Goal: Transaction & Acquisition: Purchase product/service

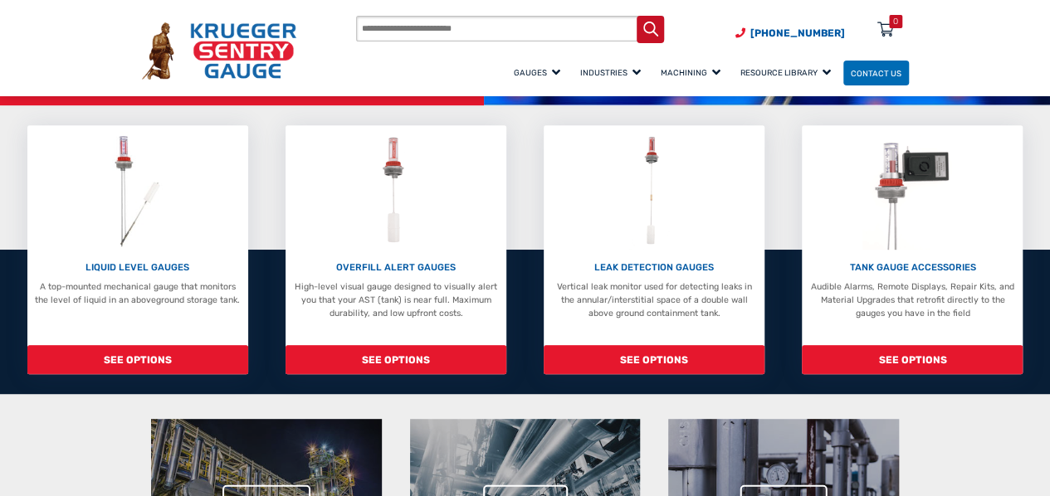
scroll to position [166, 0]
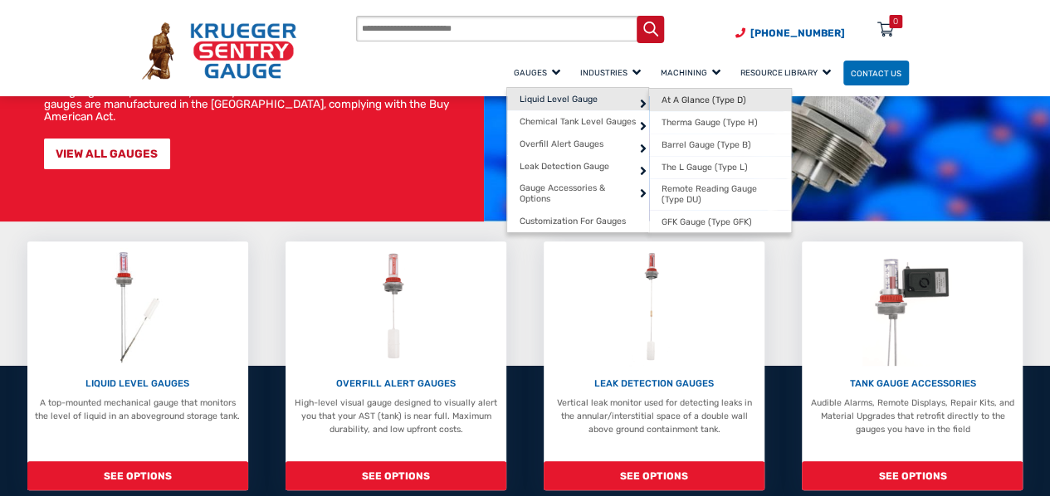
click at [662, 104] on span "At A Glance (Type D)" at bounding box center [704, 100] width 85 height 11
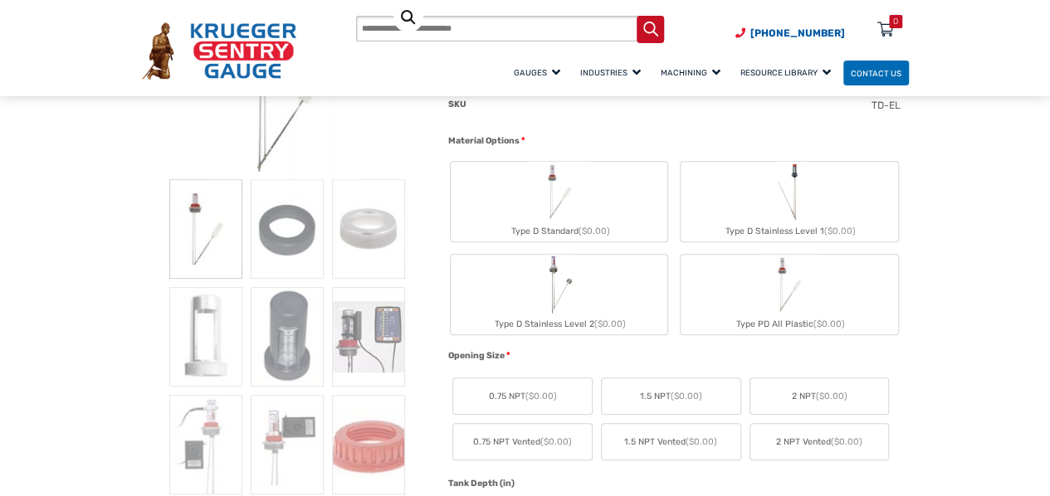
scroll to position [276, 0]
click at [813, 298] on img "Type PD All Plastic" at bounding box center [790, 284] width 60 height 60
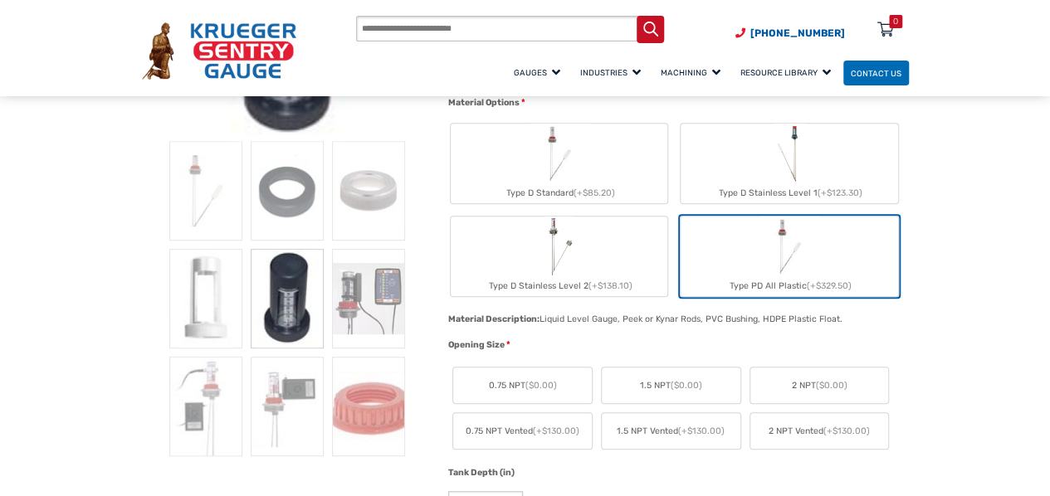
scroll to position [332, 0]
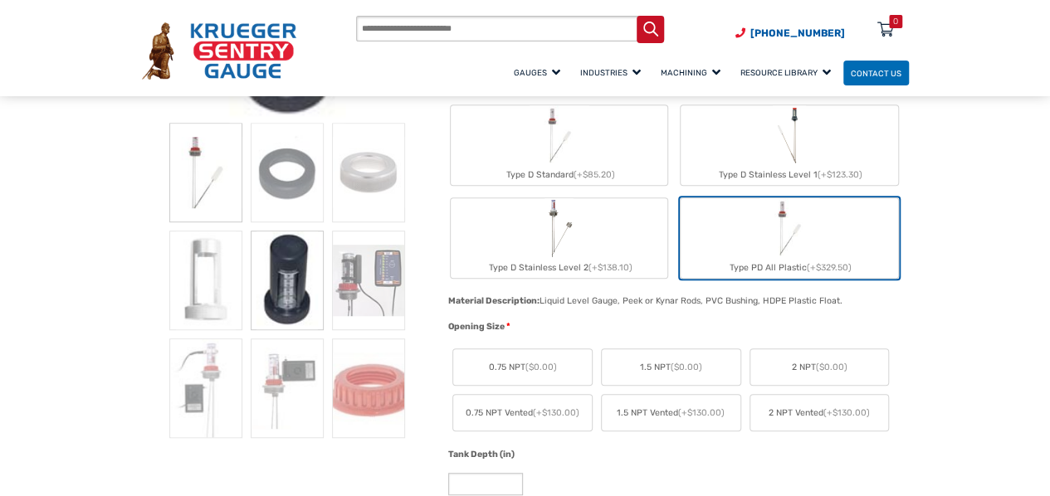
click at [199, 174] on img at bounding box center [205, 173] width 73 height 100
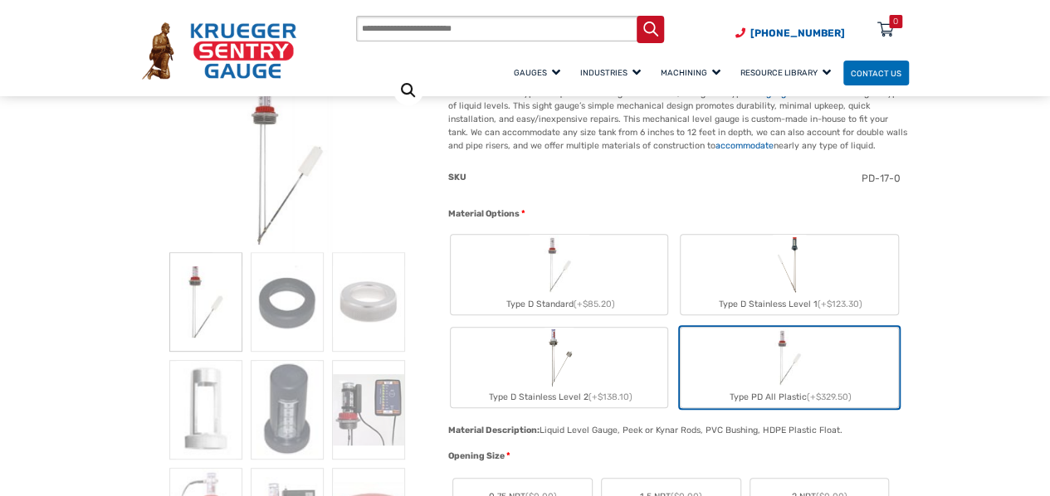
scroll to position [221, 0]
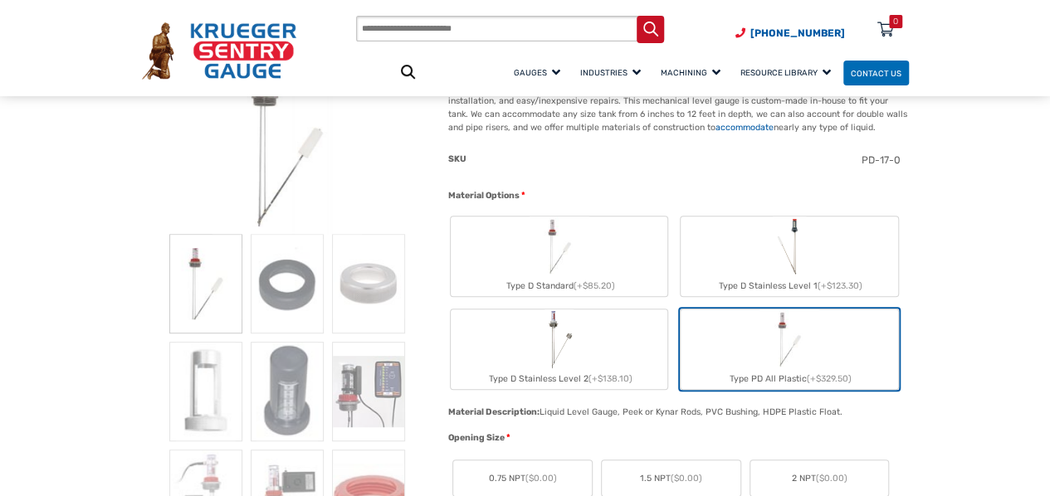
click at [565, 331] on img "Type D Stainless Level 2" at bounding box center [559, 340] width 29 height 60
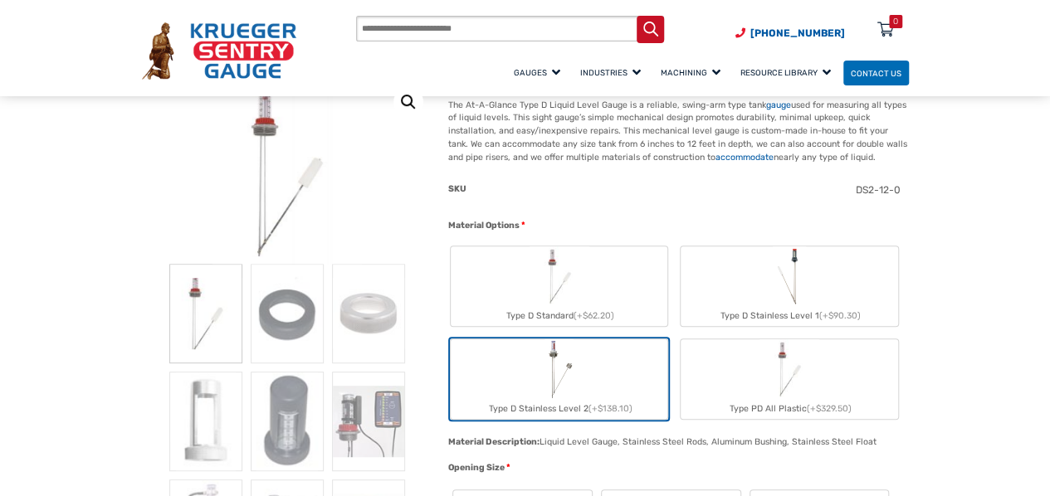
scroll to position [193, 0]
click at [516, 378] on label "Type D Stainless Level 2 (+$138.10)" at bounding box center [559, 377] width 217 height 80
click at [593, 293] on label "Type D Standard (+$62.20)" at bounding box center [559, 284] width 217 height 80
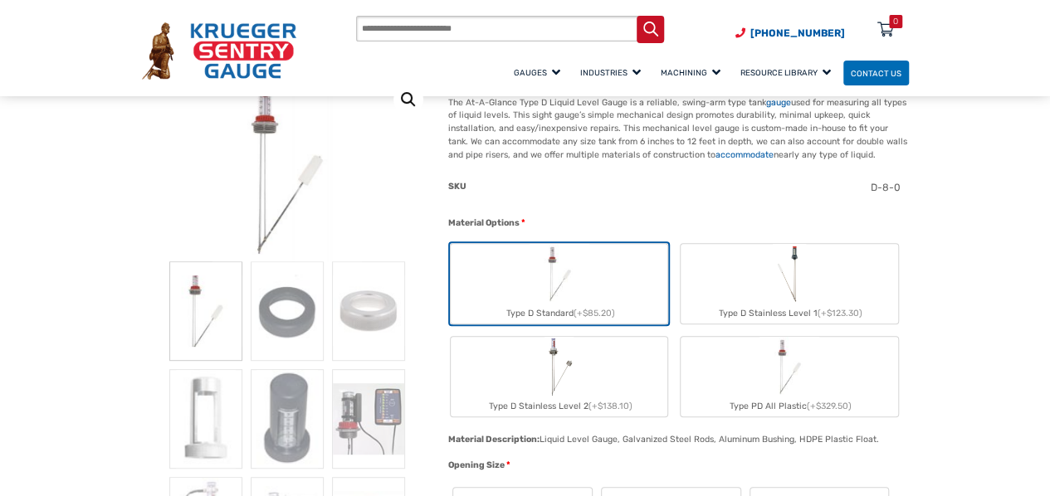
click at [799, 295] on img "Type D Stainless Level 1" at bounding box center [789, 274] width 32 height 60
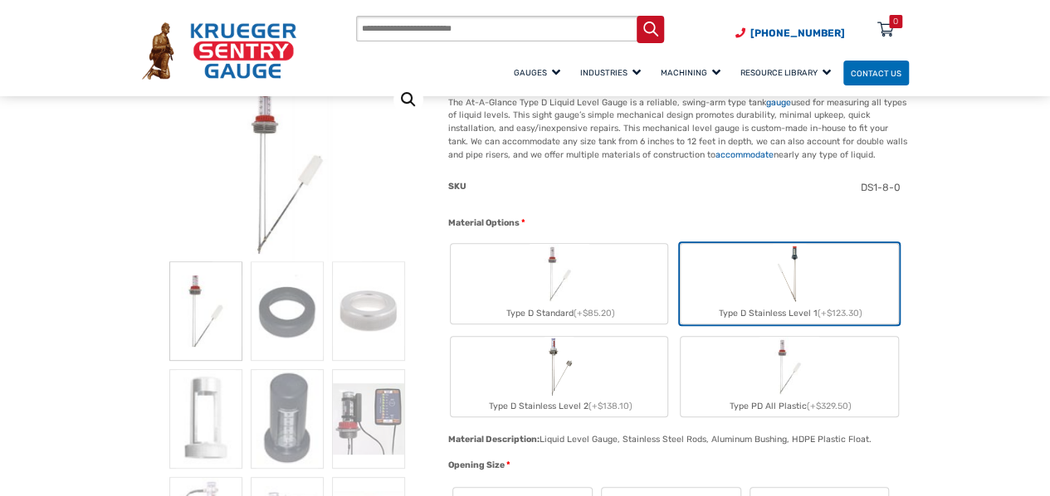
click at [829, 368] on label "Type PD All Plastic (+$329.50)" at bounding box center [789, 377] width 217 height 80
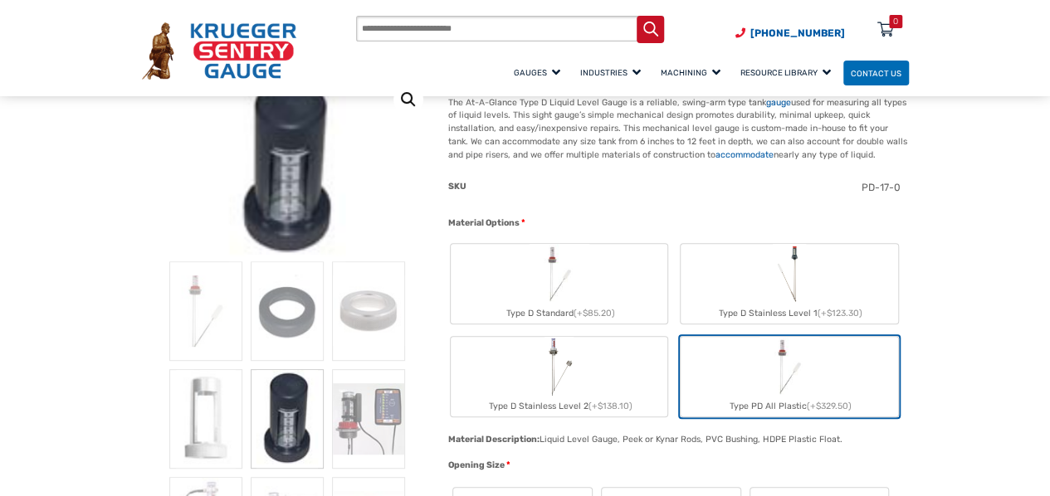
click at [799, 295] on img "Type D Stainless Level 1" at bounding box center [789, 274] width 32 height 60
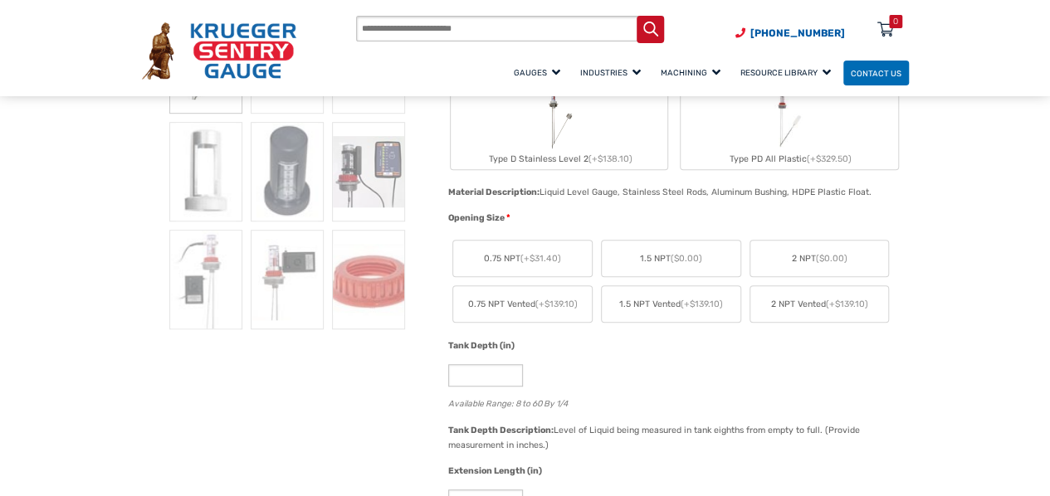
scroll to position [442, 0]
click at [851, 263] on label "2 NPT ($0.00)" at bounding box center [819, 257] width 139 height 36
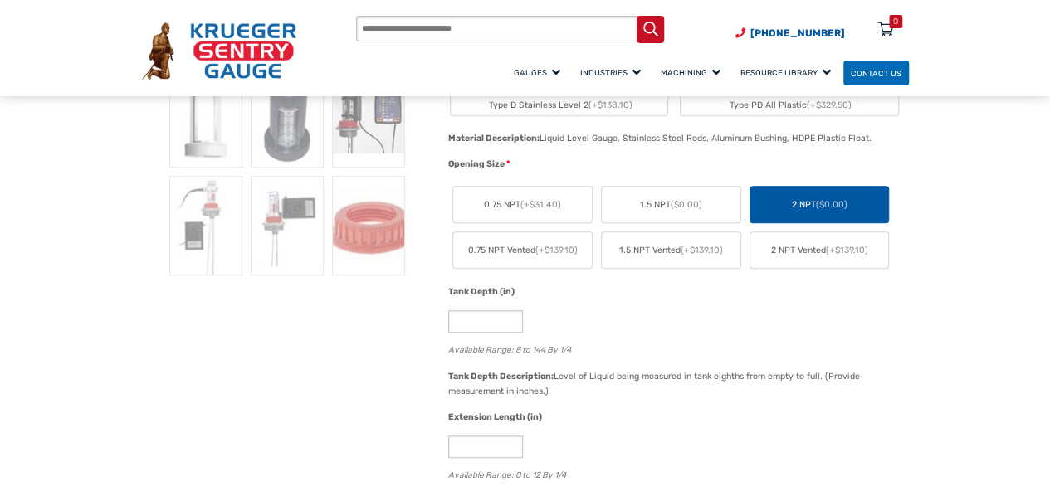
scroll to position [526, 0]
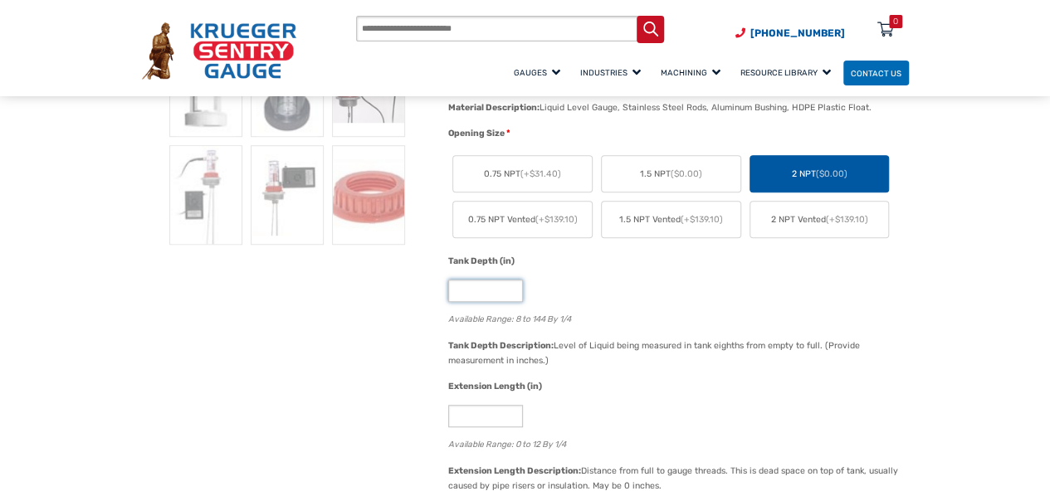
click at [491, 286] on input "*" at bounding box center [485, 291] width 75 height 22
click at [511, 291] on input "*" at bounding box center [485, 291] width 75 height 22
type input "*"
click at [511, 291] on input "*" at bounding box center [485, 291] width 75 height 22
click at [490, 297] on input "*" at bounding box center [485, 291] width 75 height 22
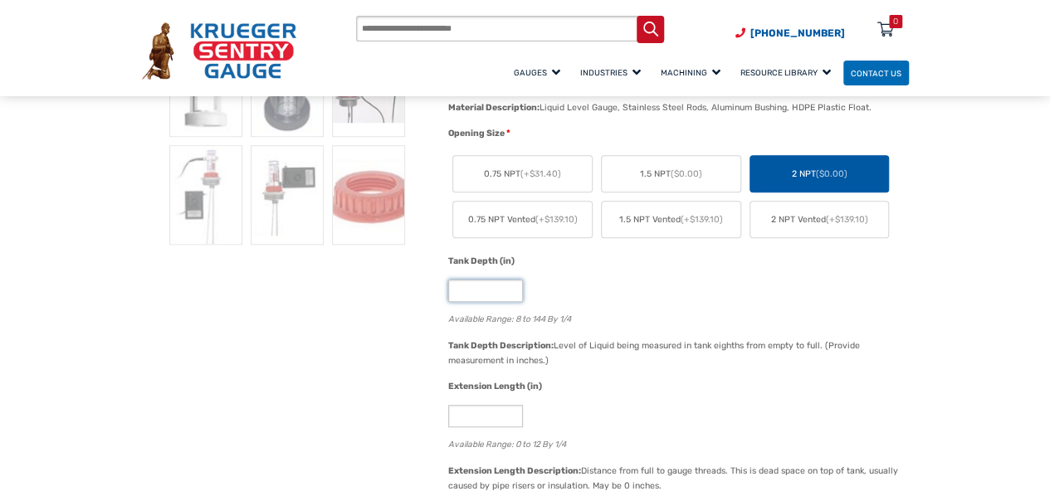
click at [490, 297] on input "*" at bounding box center [485, 291] width 75 height 22
type input "**"
click at [751, 418] on div "*" at bounding box center [674, 416] width 452 height 22
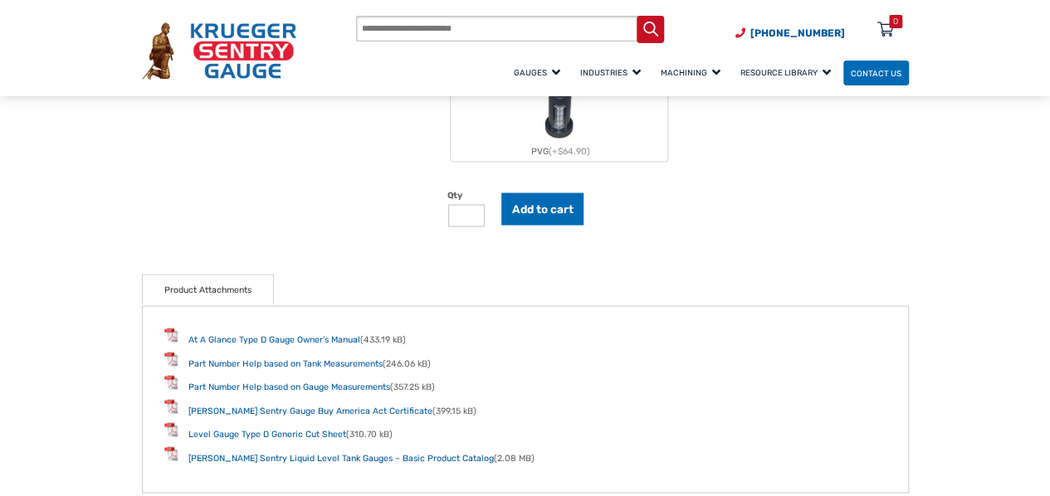
scroll to position [1439, 0]
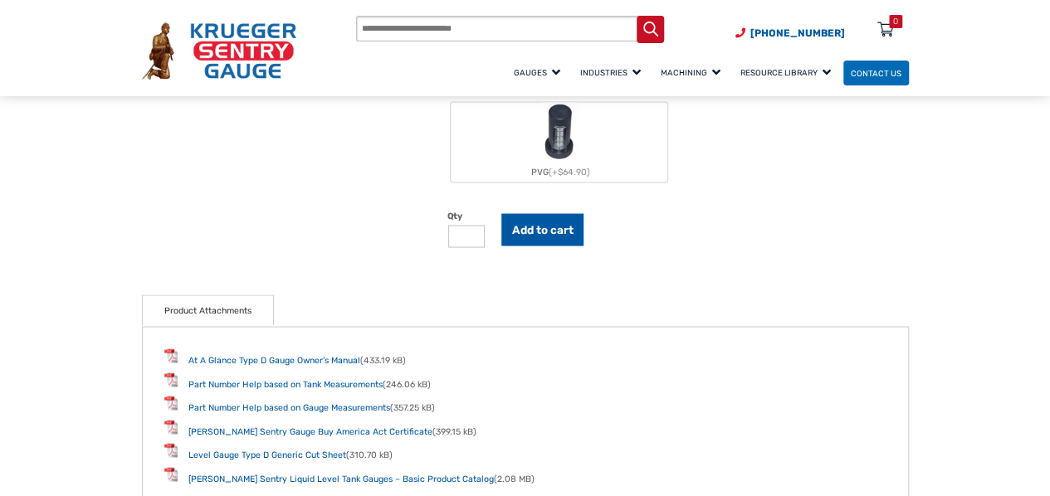
click at [565, 225] on button "Add to cart" at bounding box center [542, 229] width 83 height 32
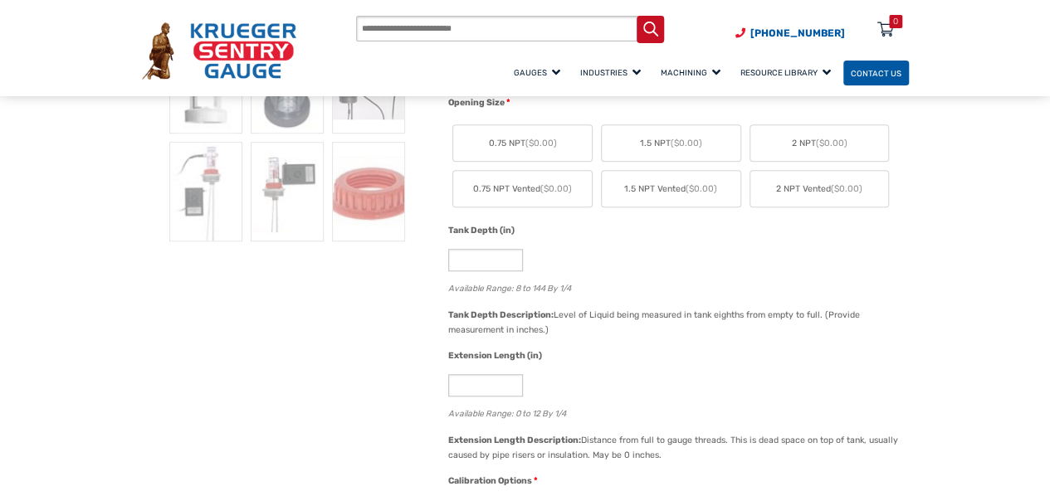
scroll to position [526, 0]
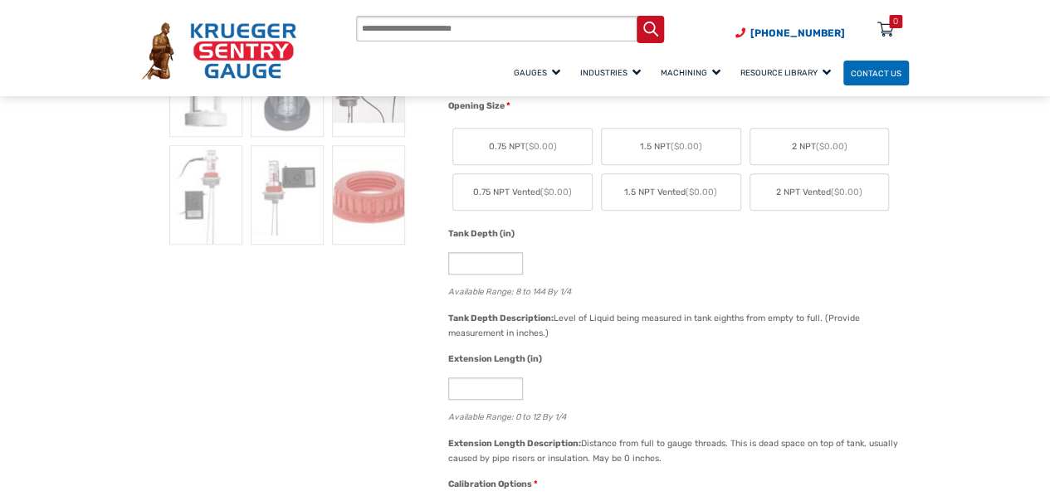
drag, startPoint x: 882, startPoint y: 29, endPoint x: 956, endPoint y: 203, distance: 188.6
click at [887, 32] on icon at bounding box center [886, 30] width 17 height 27
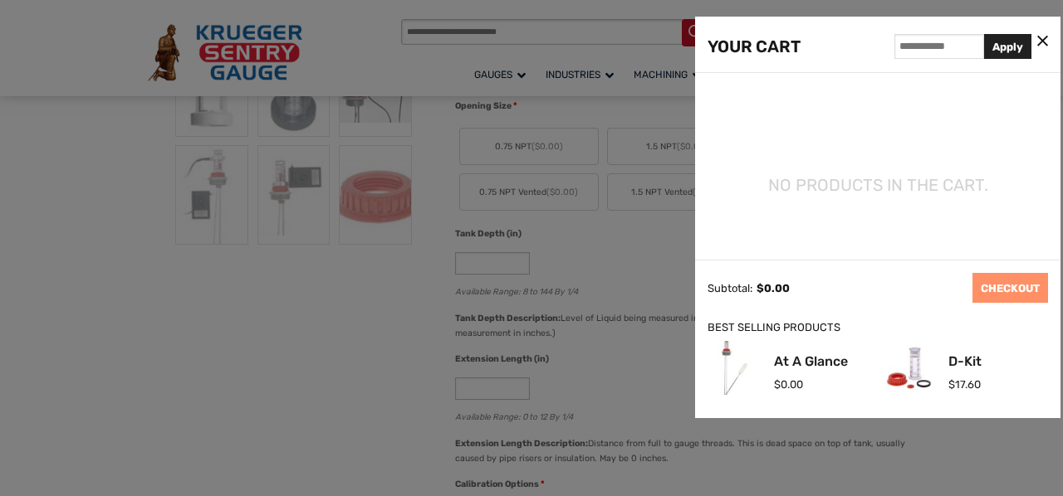
click at [1044, 36] on icon at bounding box center [1042, 41] width 11 height 17
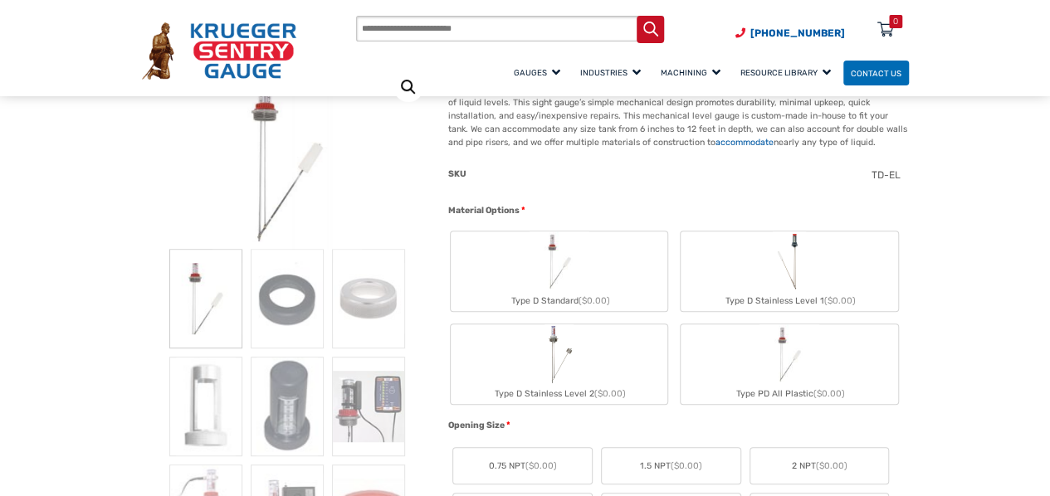
scroll to position [332, 0]
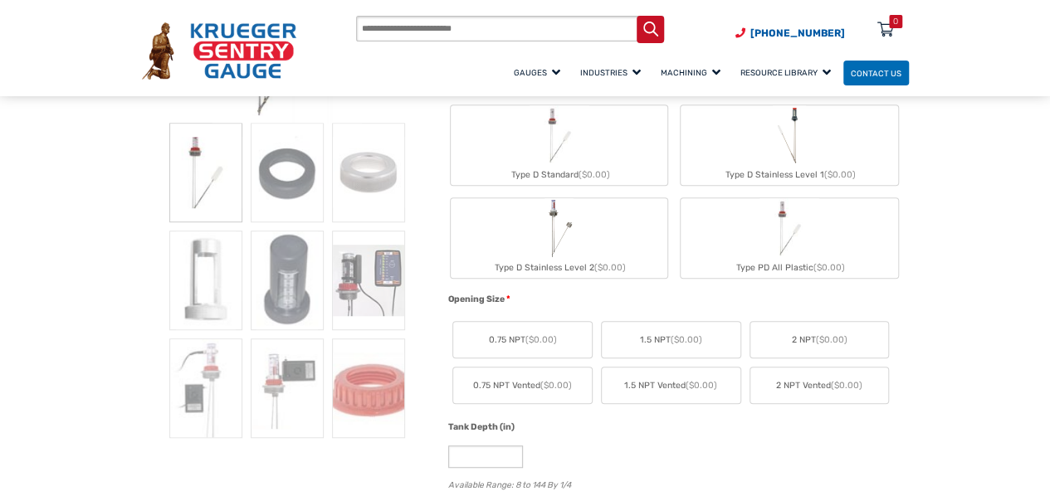
click at [792, 174] on div "Type D Stainless Level 1 ($0.00)" at bounding box center [789, 175] width 217 height 20
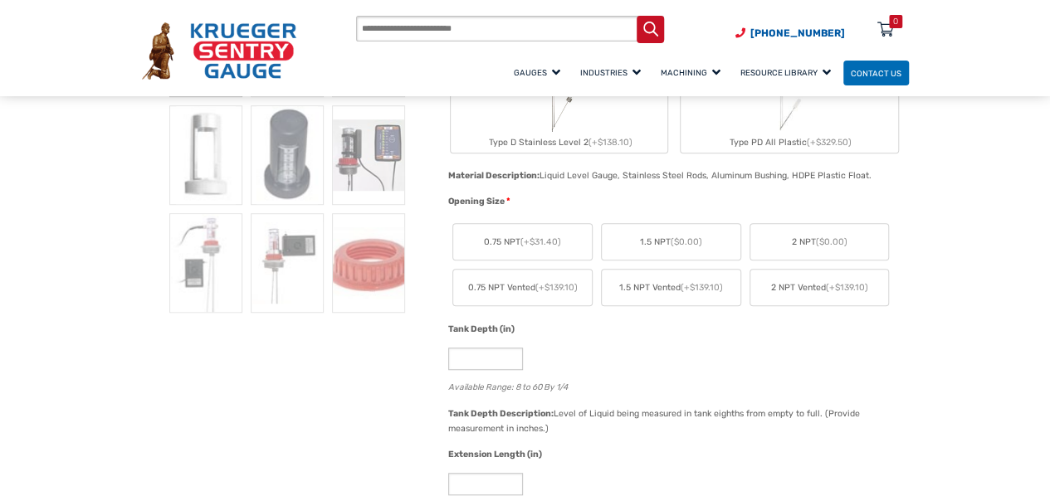
scroll to position [498, 0]
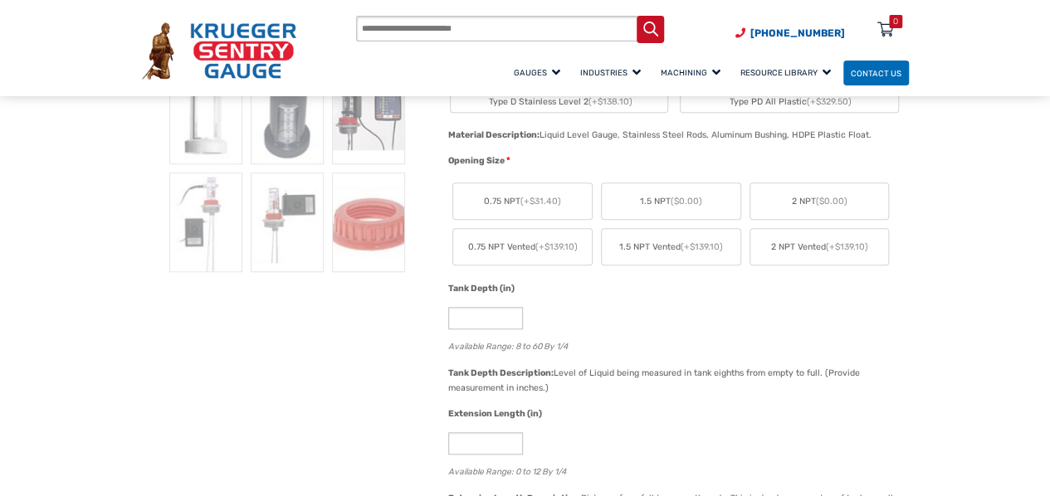
click at [816, 203] on span "2 NPT ($0.00)" at bounding box center [819, 201] width 56 height 13
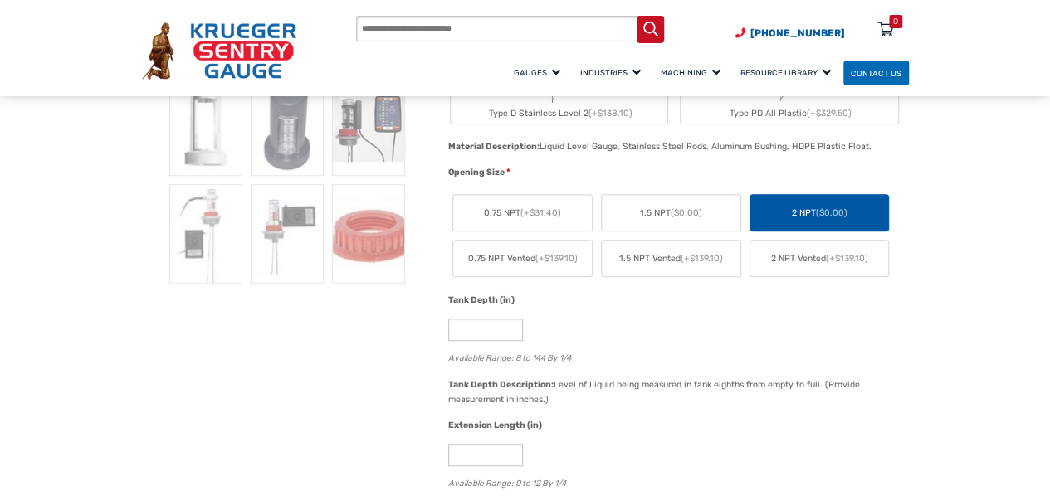
scroll to position [526, 0]
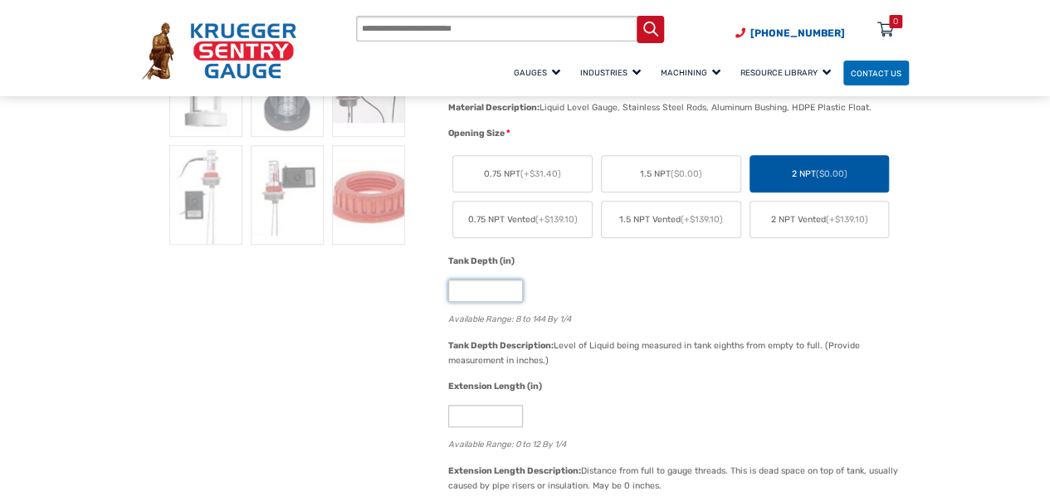
click at [500, 296] on input "*" at bounding box center [485, 291] width 75 height 22
type input "*"
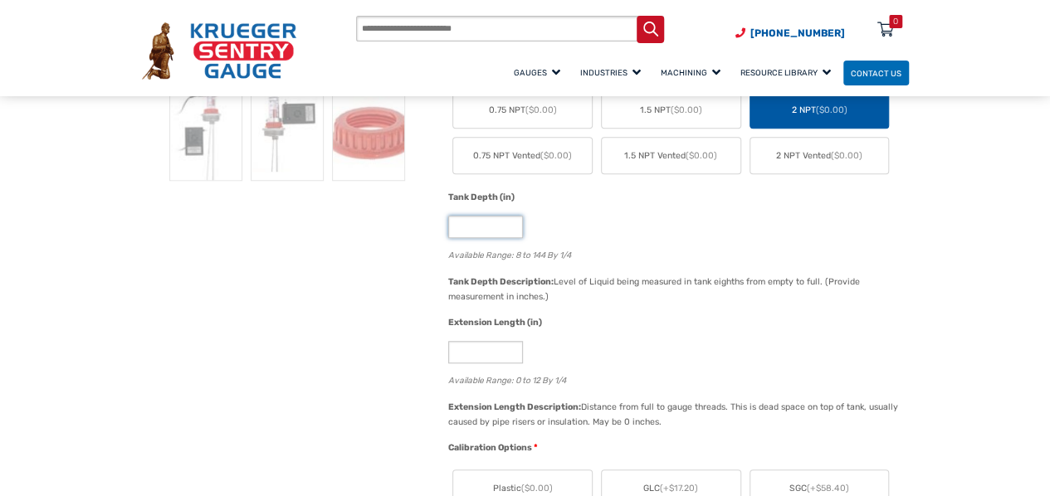
scroll to position [553, 0]
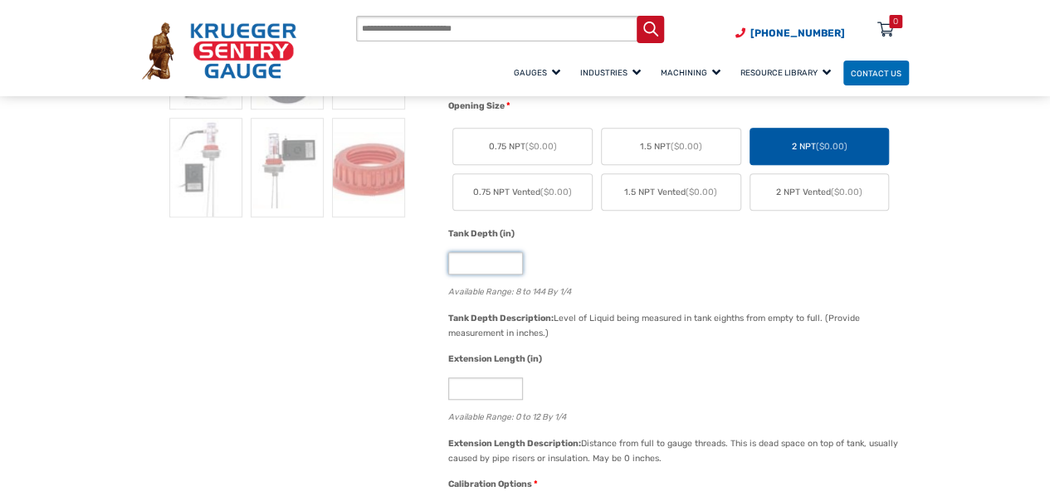
click at [511, 271] on input "**" at bounding box center [485, 263] width 75 height 22
click at [513, 268] on input "**" at bounding box center [485, 263] width 75 height 22
click at [512, 257] on input "**" at bounding box center [485, 263] width 75 height 22
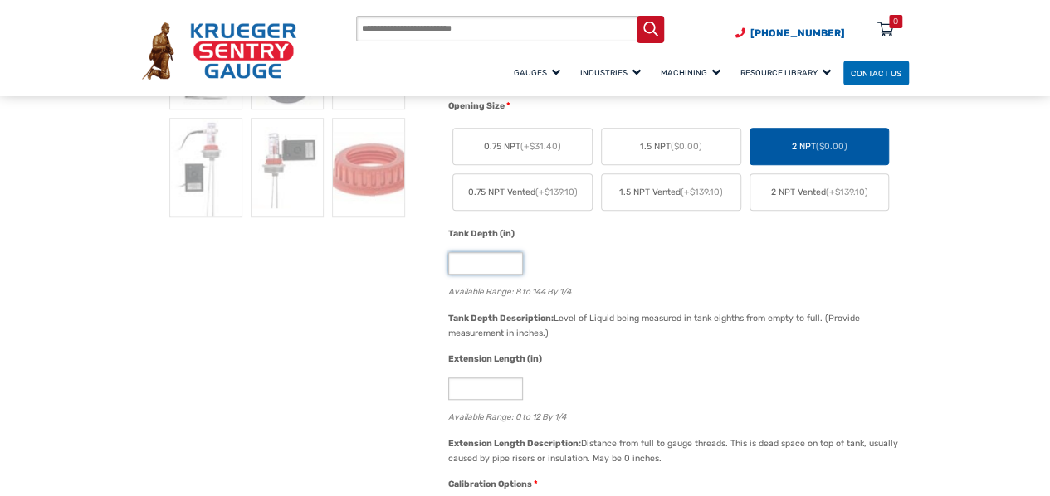
click at [512, 257] on input "**" at bounding box center [485, 263] width 75 height 22
click at [511, 266] on input "**" at bounding box center [485, 263] width 75 height 22
click at [679, 250] on div "Tank Depth (in) ** Available Range: 8 to 144 By 1/4" at bounding box center [674, 268] width 460 height 83
click at [838, 144] on span "($0.00)" at bounding box center [831, 146] width 32 height 11
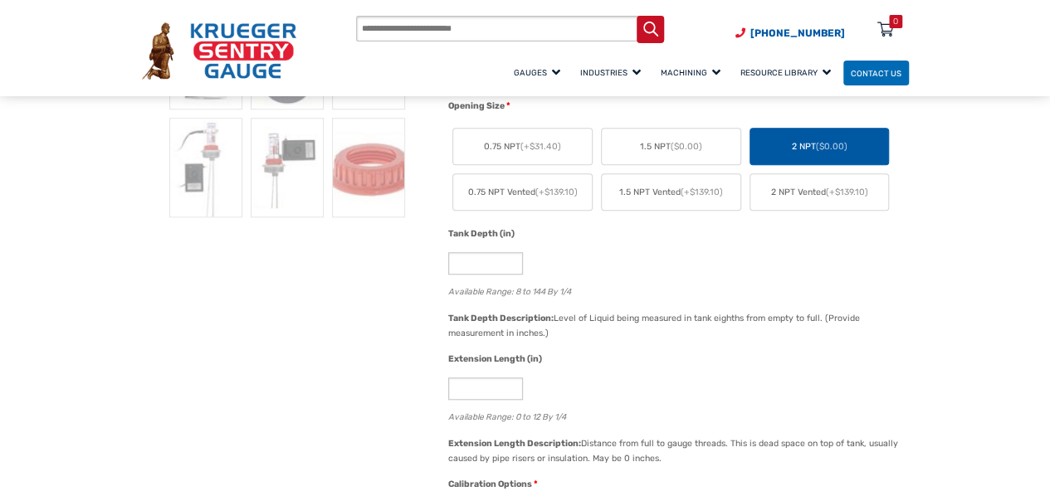
click at [815, 197] on span "2 NPT Vented (+$139.10)" at bounding box center [818, 192] width 97 height 13
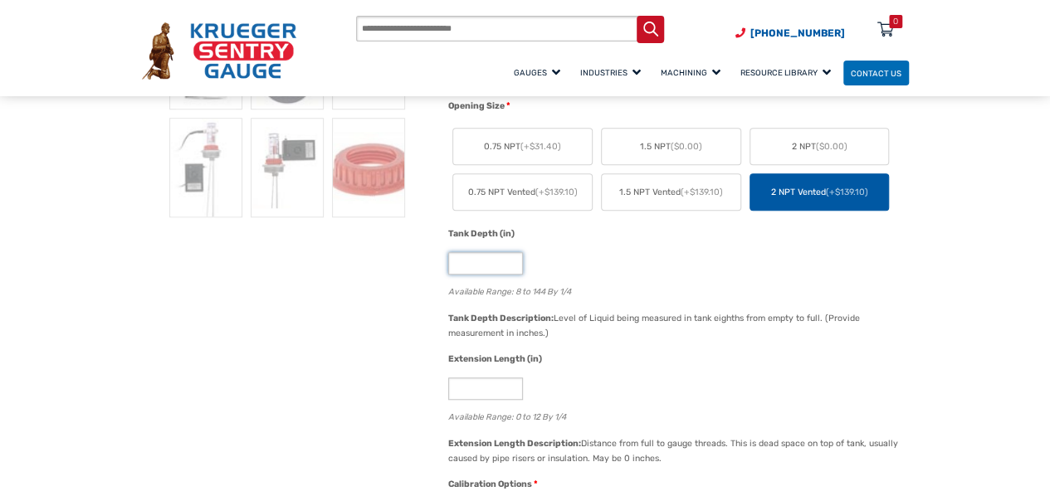
click at [504, 266] on input "*" at bounding box center [485, 263] width 75 height 22
click at [563, 263] on div "**" at bounding box center [674, 263] width 452 height 22
click at [793, 156] on label "2 NPT ($0.00)" at bounding box center [819, 147] width 139 height 36
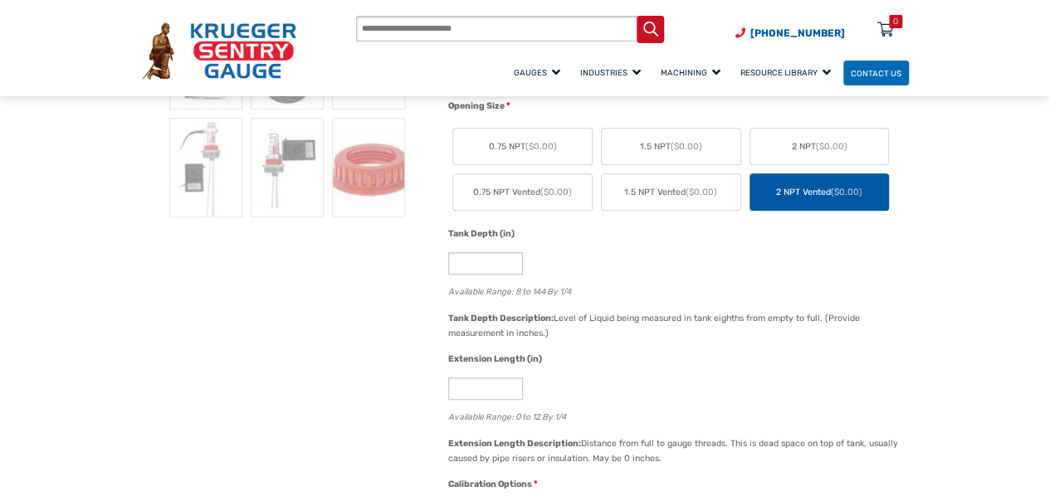
type input "*"
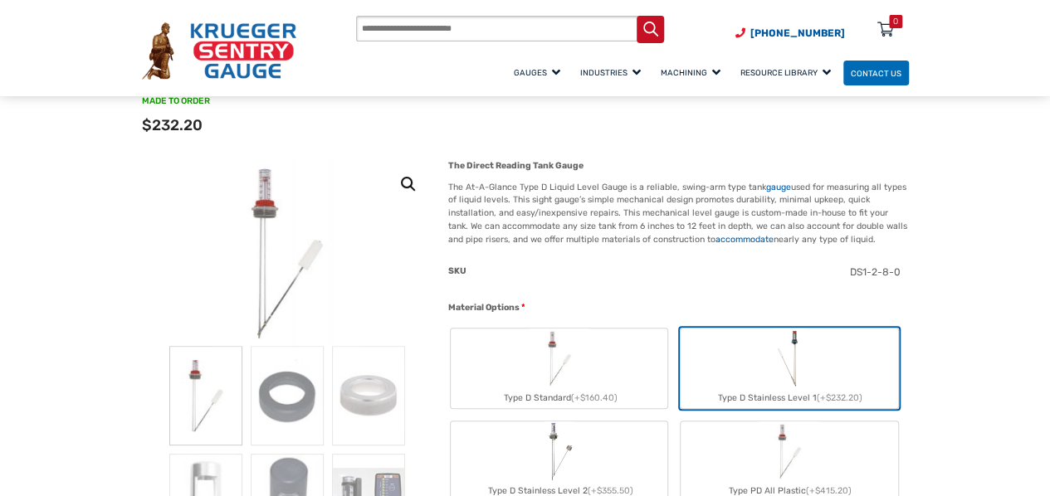
scroll to position [0, 0]
